Goal: Information Seeking & Learning: Learn about a topic

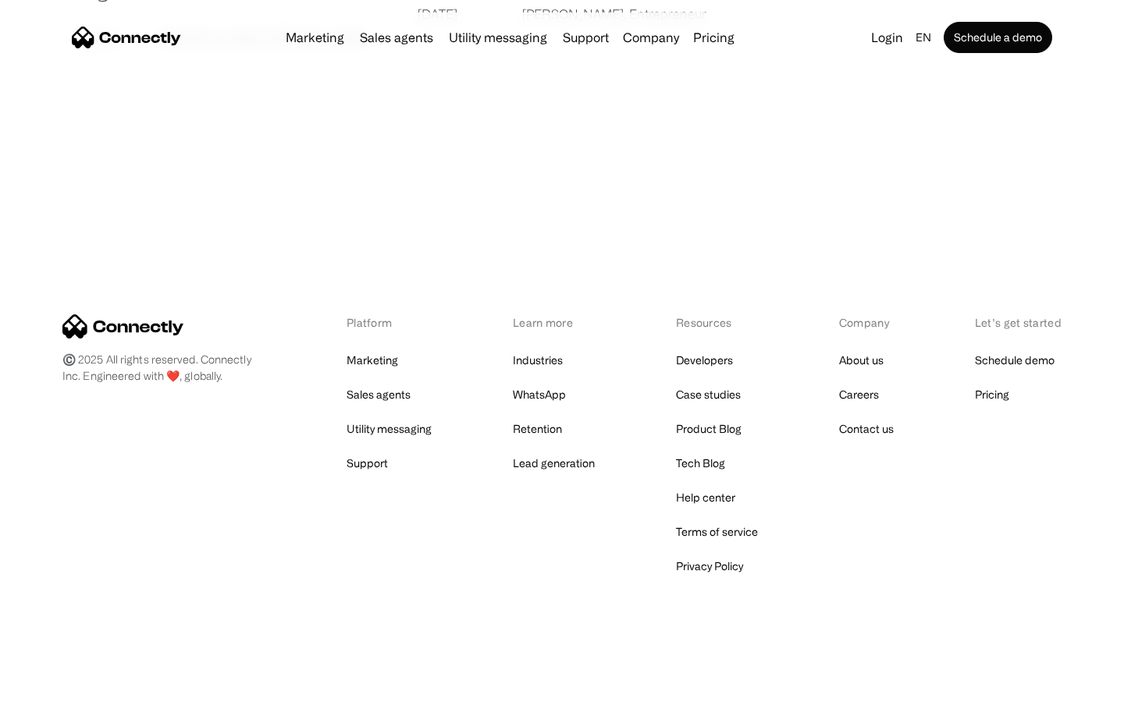
scroll to position [2998, 0]
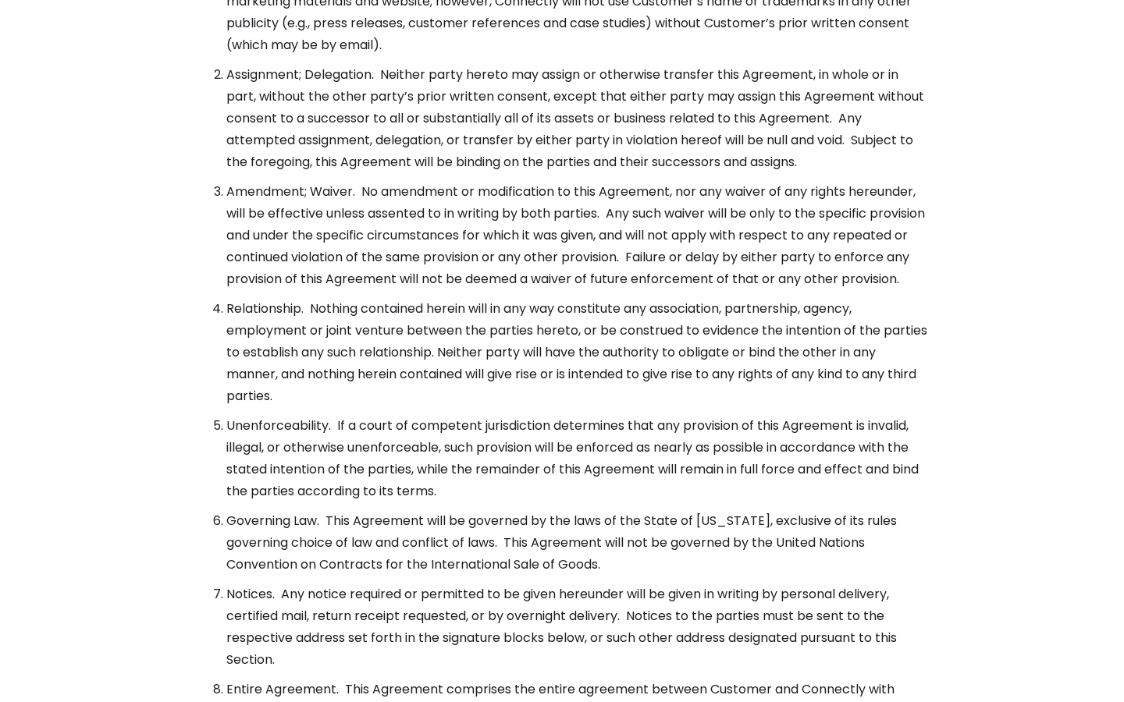
scroll to position [5672, 0]
